Goal: Ask a question

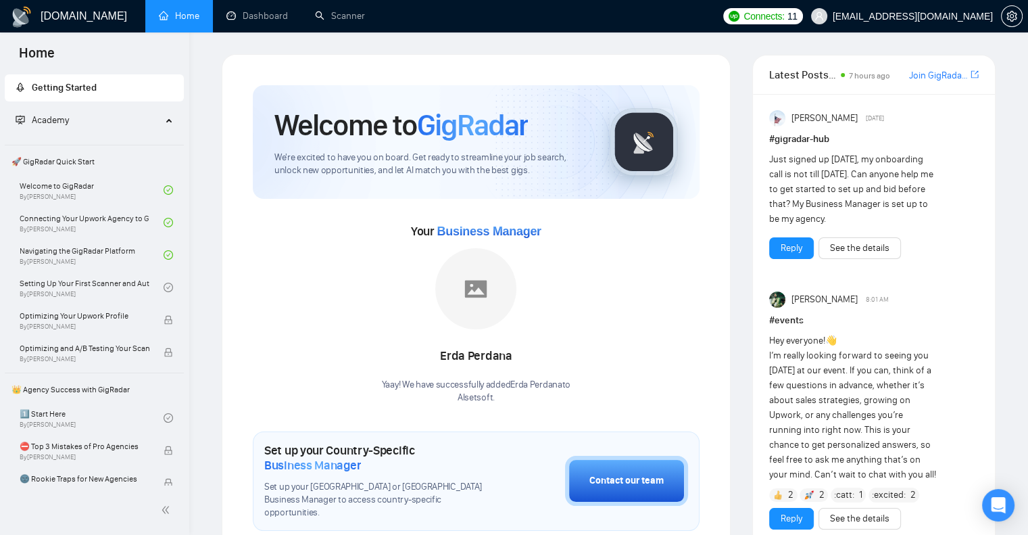
click at [573, 285] on div "Your Business Manager Erda Perdana Yaay! We have successfully added Erda Perdan…" at bounding box center [476, 312] width 447 height 184
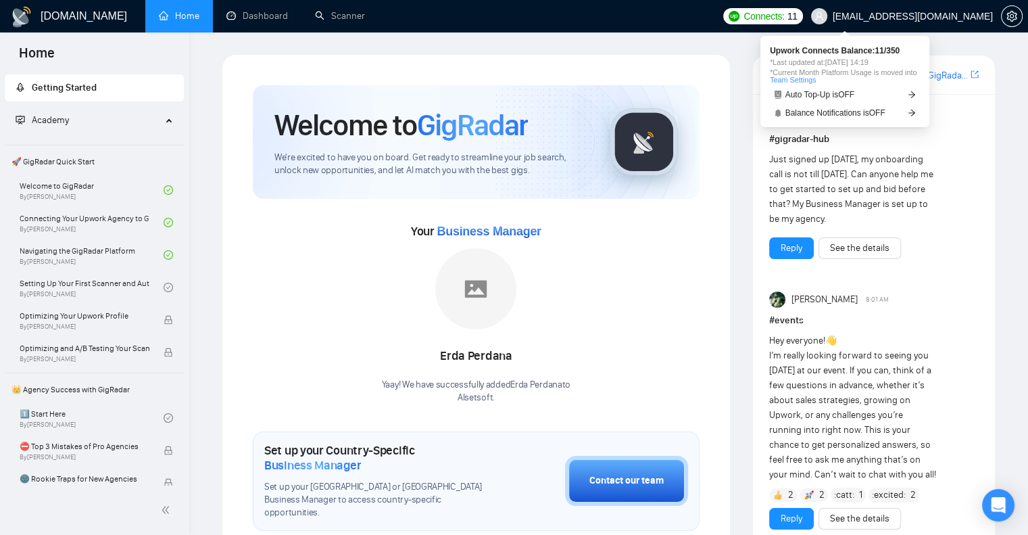
click at [784, 16] on span "Connects:" at bounding box center [764, 16] width 41 height 15
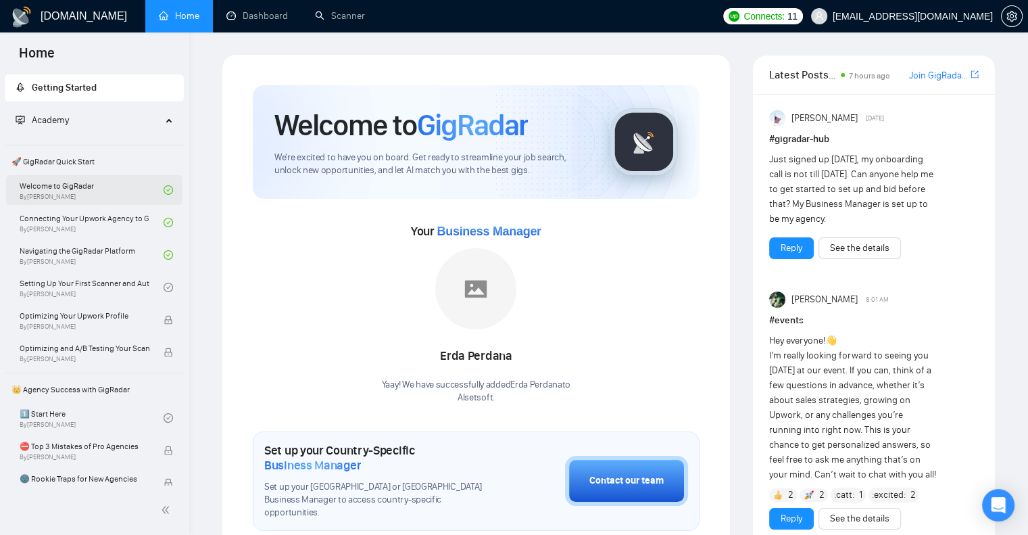
click at [107, 186] on link "Welcome to GigRadar By Vlad Timinsky" at bounding box center [92, 190] width 144 height 30
click at [994, 503] on icon "Open Intercom Messenger" at bounding box center [998, 505] width 16 height 18
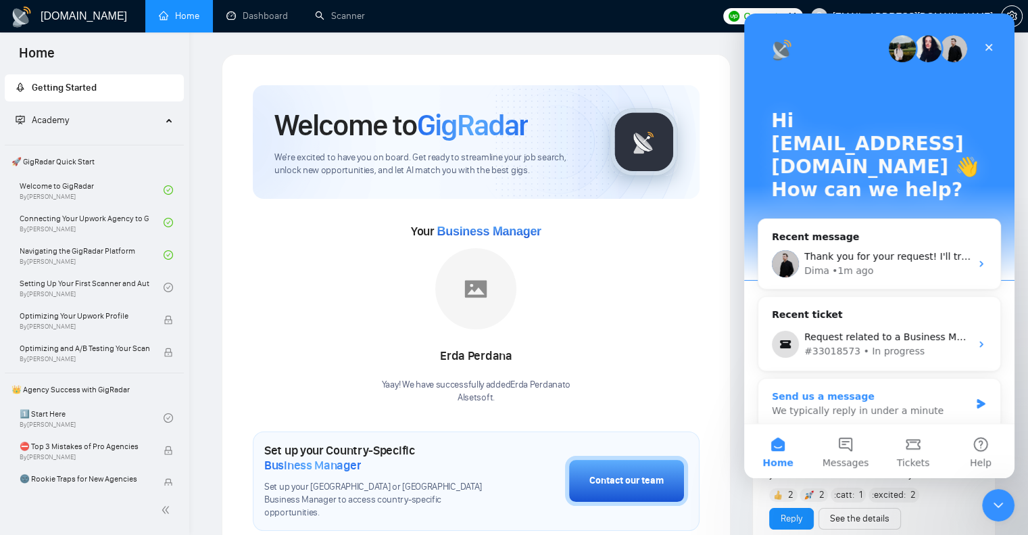
click at [825, 389] on div "Send us a message" at bounding box center [871, 396] width 198 height 14
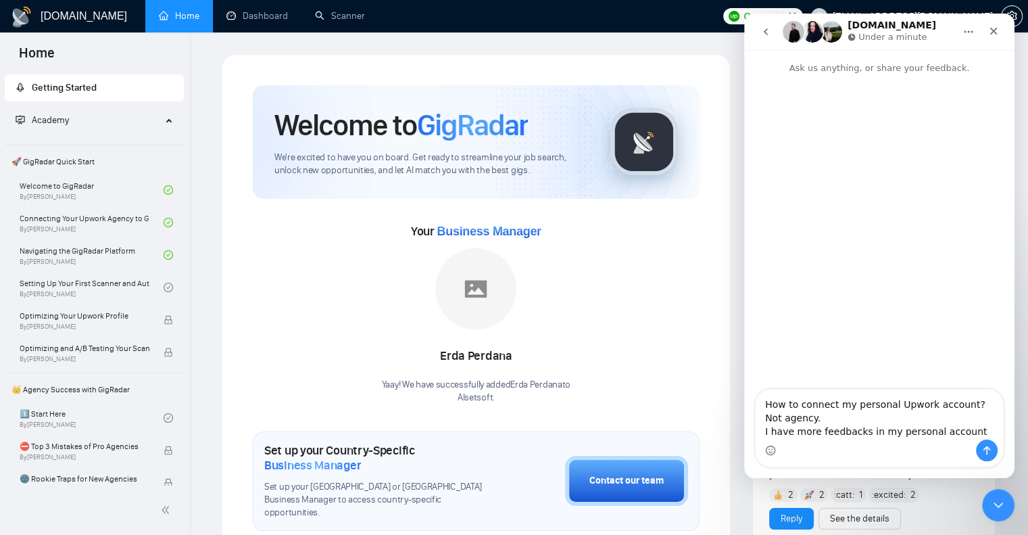
type textarea "How to connect my personal Upwork account? Not agency. I have more feedbacks in…"
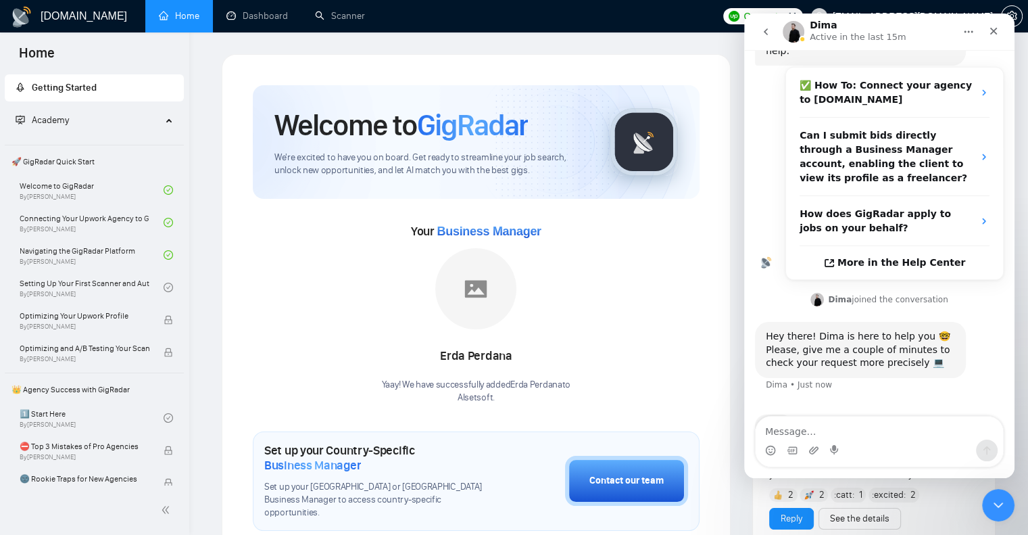
scroll to position [260, 0]
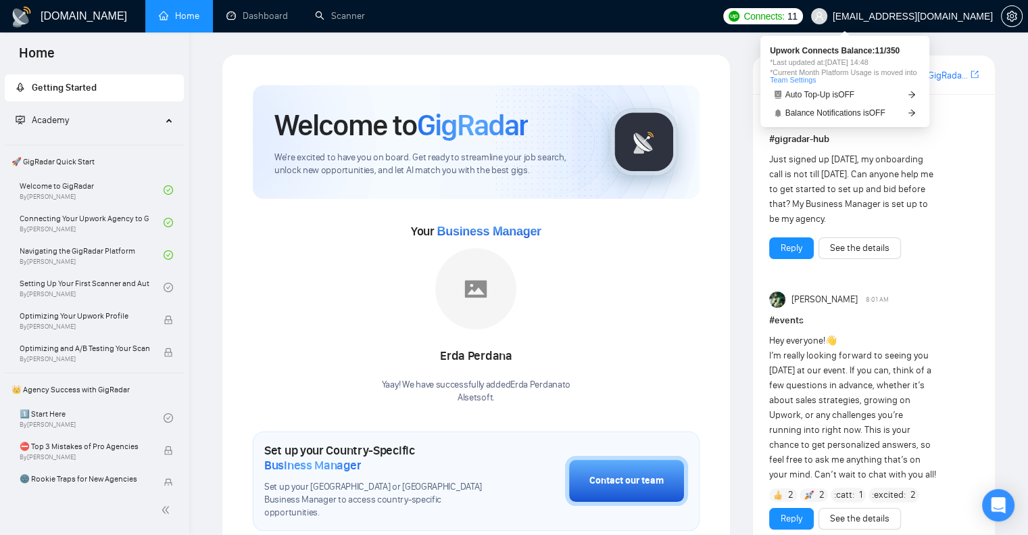
click at [784, 20] on span "Connects:" at bounding box center [764, 16] width 41 height 15
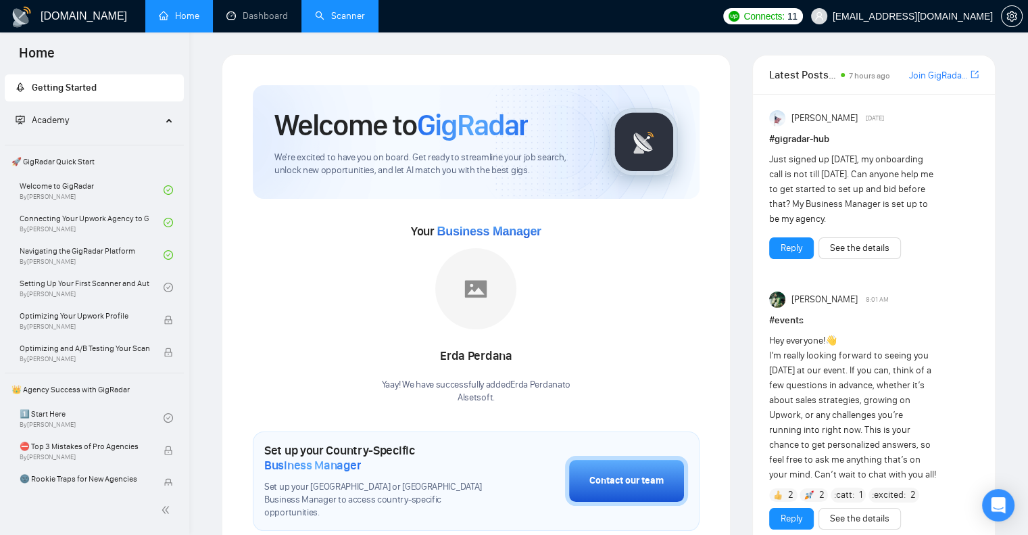
click at [338, 16] on link "Scanner" at bounding box center [340, 15] width 50 height 11
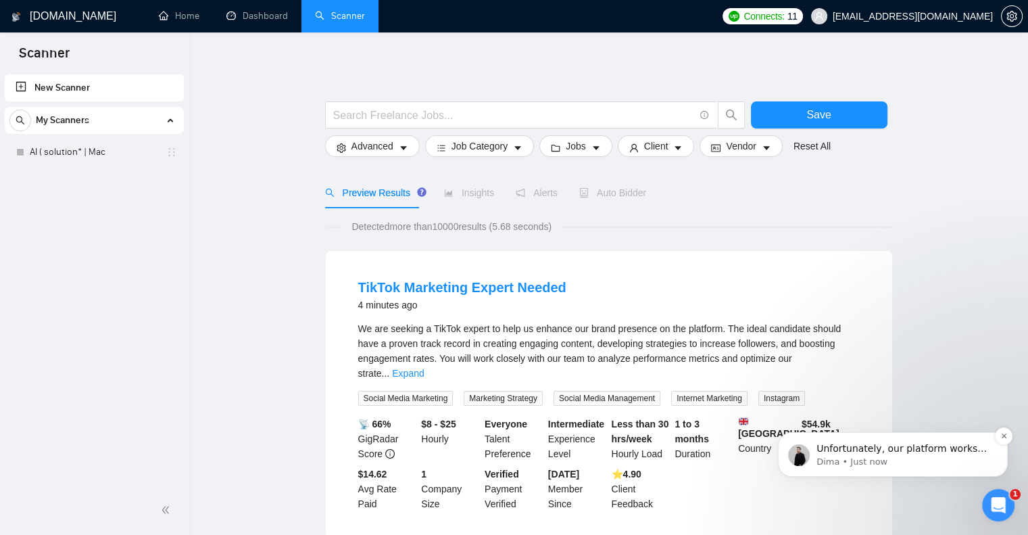
click at [864, 450] on p "Unfortunately, our platform works only for agencies, so individual solutions ar…" at bounding box center [904, 449] width 174 height 14
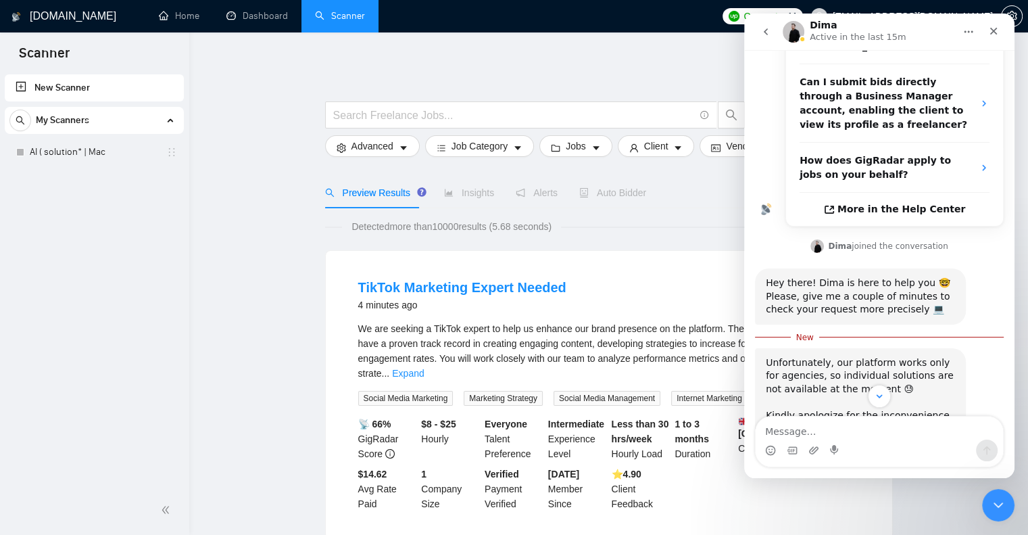
scroll to position [341, 0]
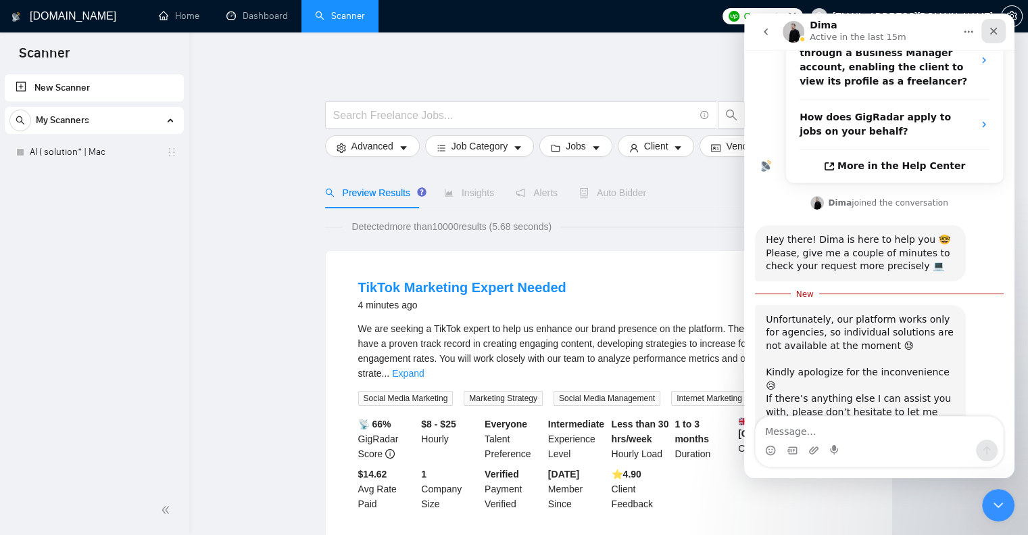
click at [990, 26] on icon "Close" at bounding box center [993, 31] width 11 height 11
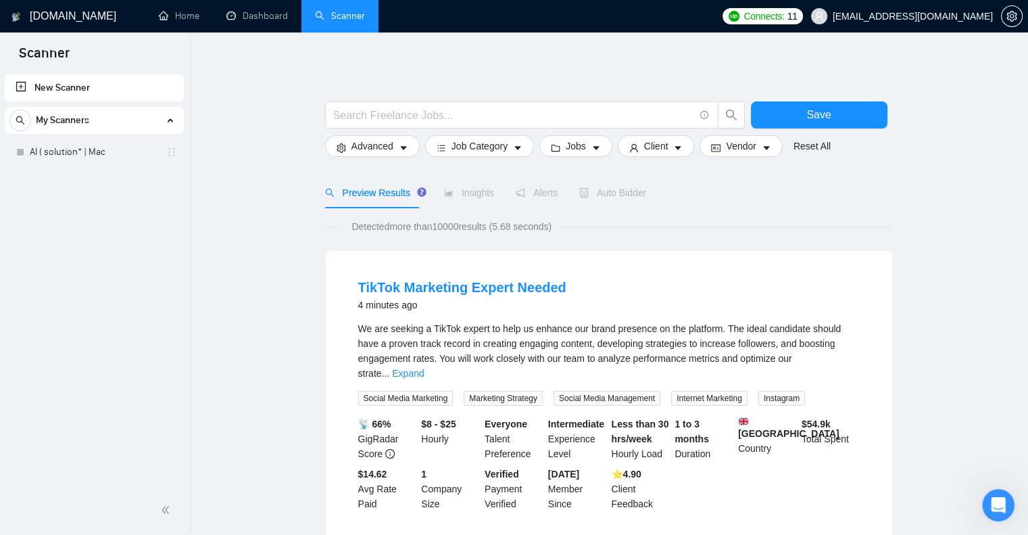
scroll to position [318, 0]
